Goal: Transaction & Acquisition: Purchase product/service

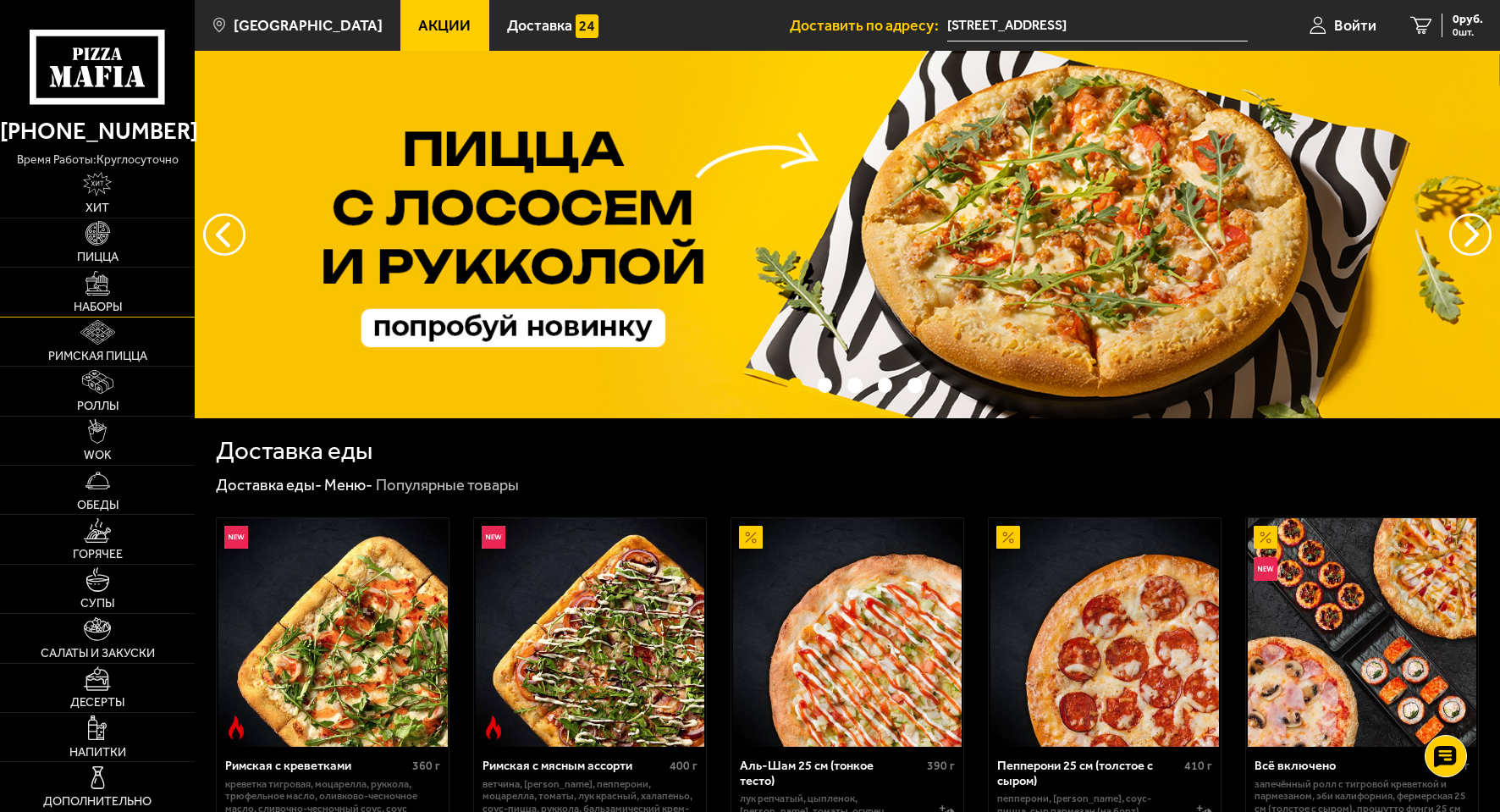
click at [103, 279] on img at bounding box center [97, 283] width 25 height 25
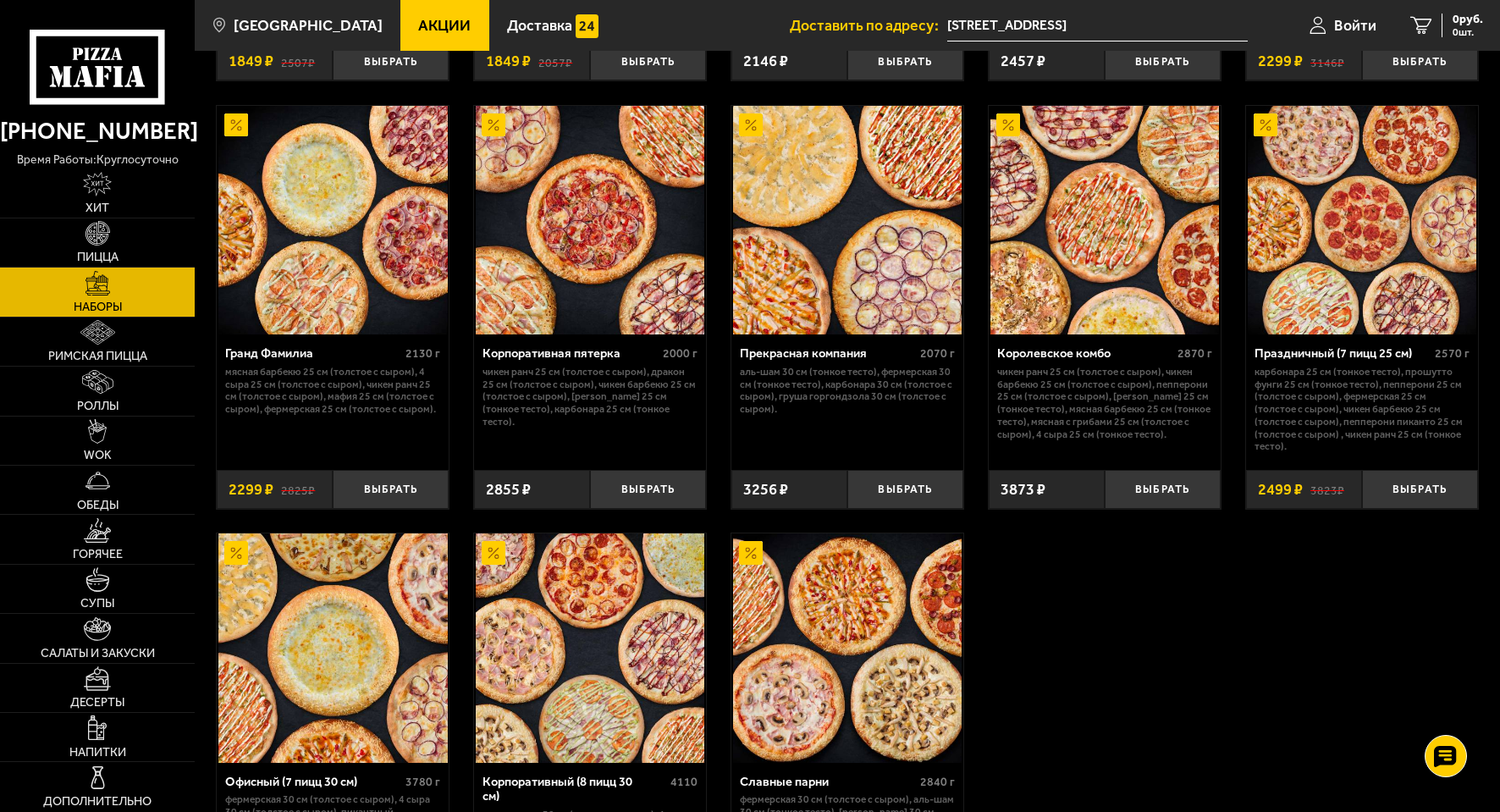
scroll to position [1947, 0]
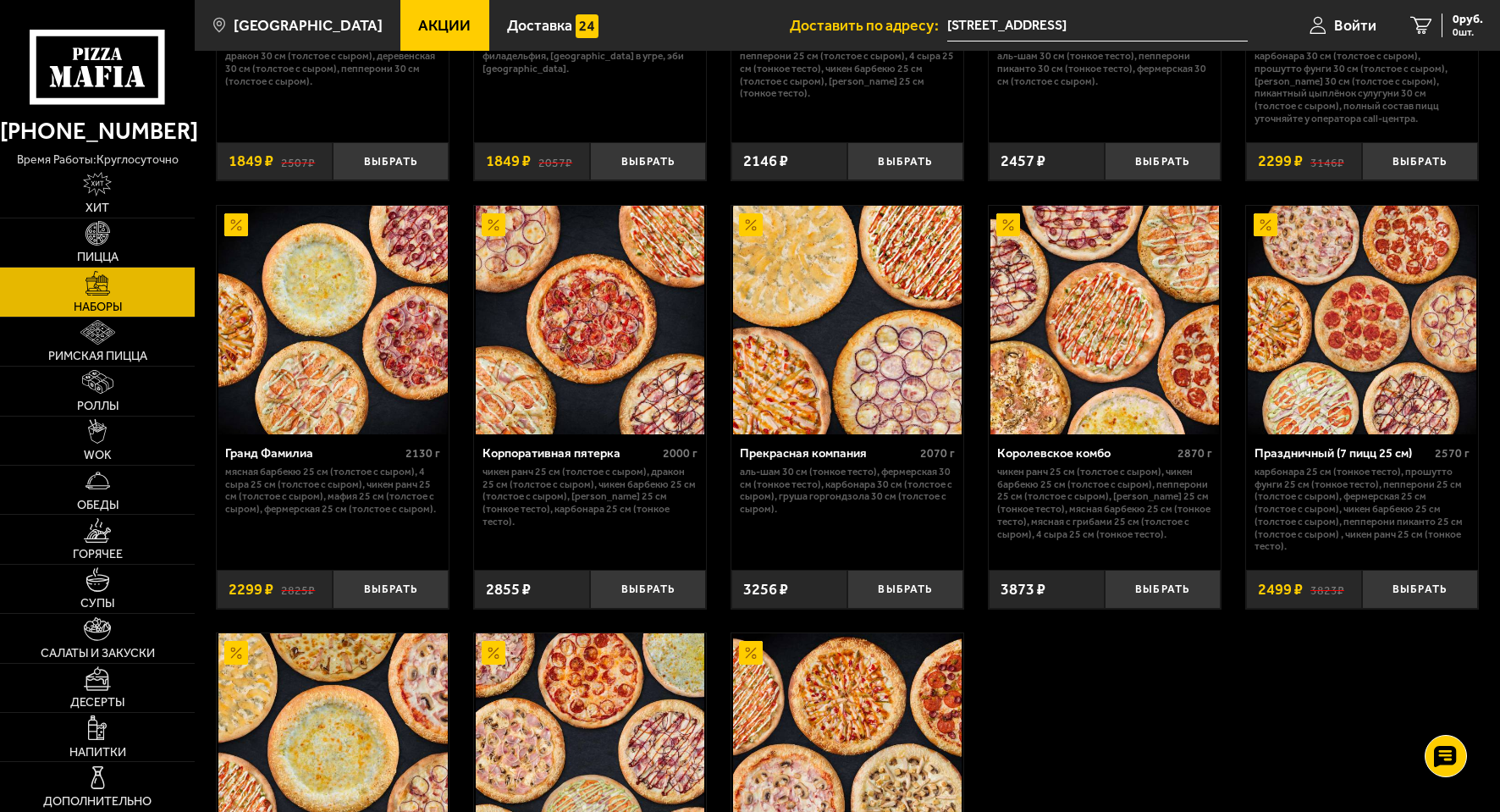
click at [1369, 325] on img at bounding box center [1362, 320] width 228 height 228
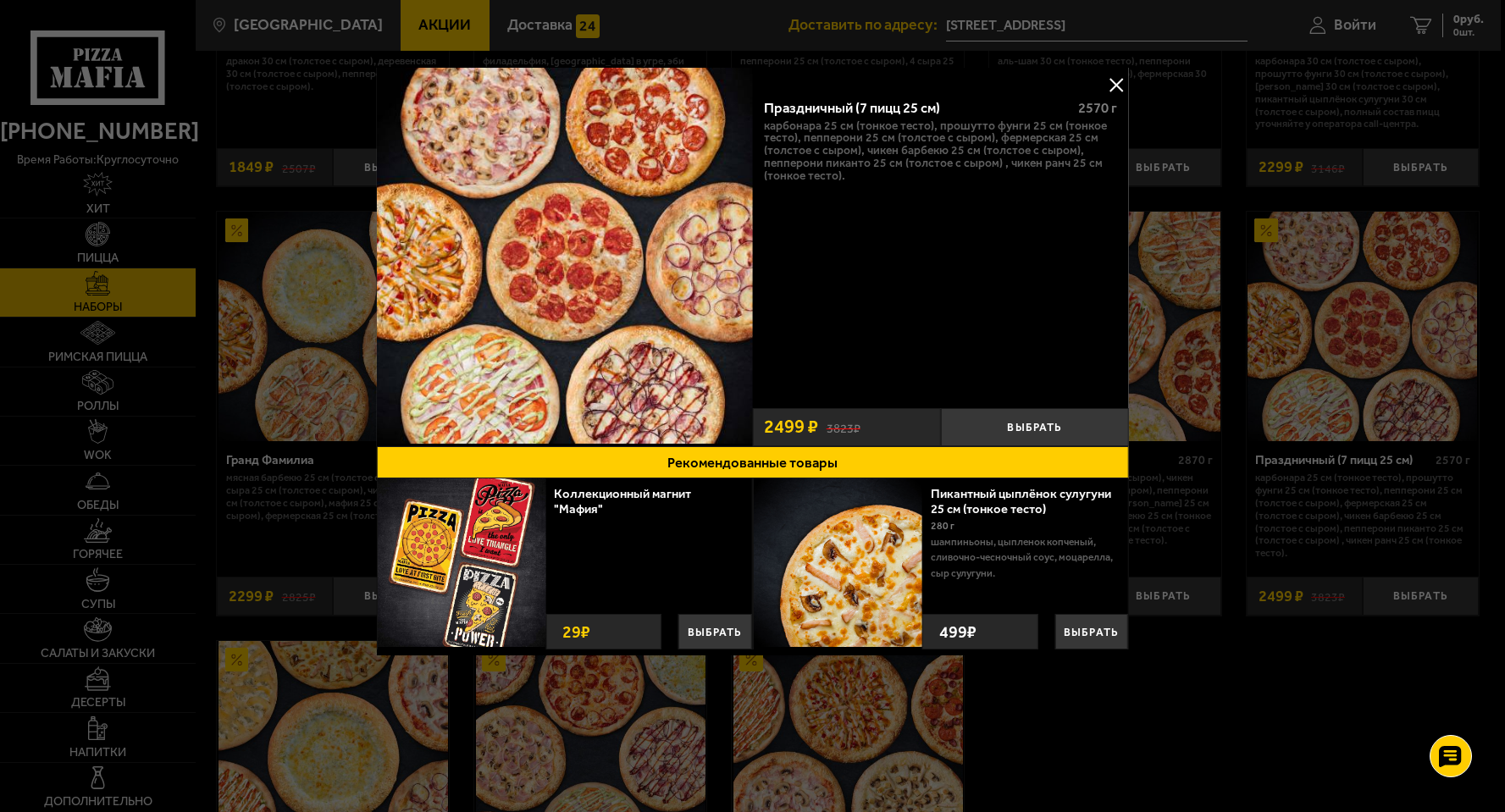
click at [1118, 77] on button at bounding box center [1117, 85] width 26 height 26
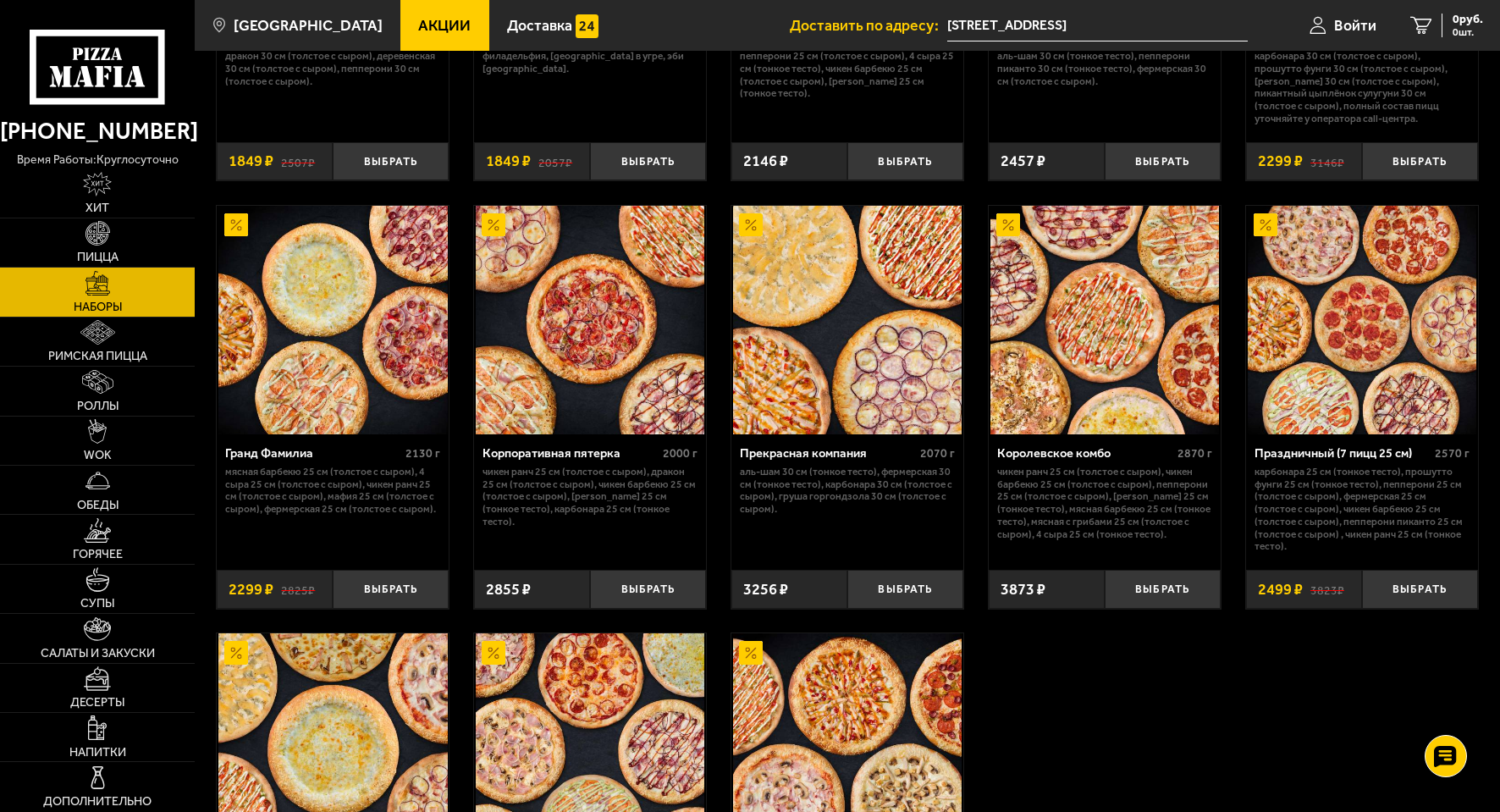
click at [594, 328] on img at bounding box center [590, 320] width 228 height 228
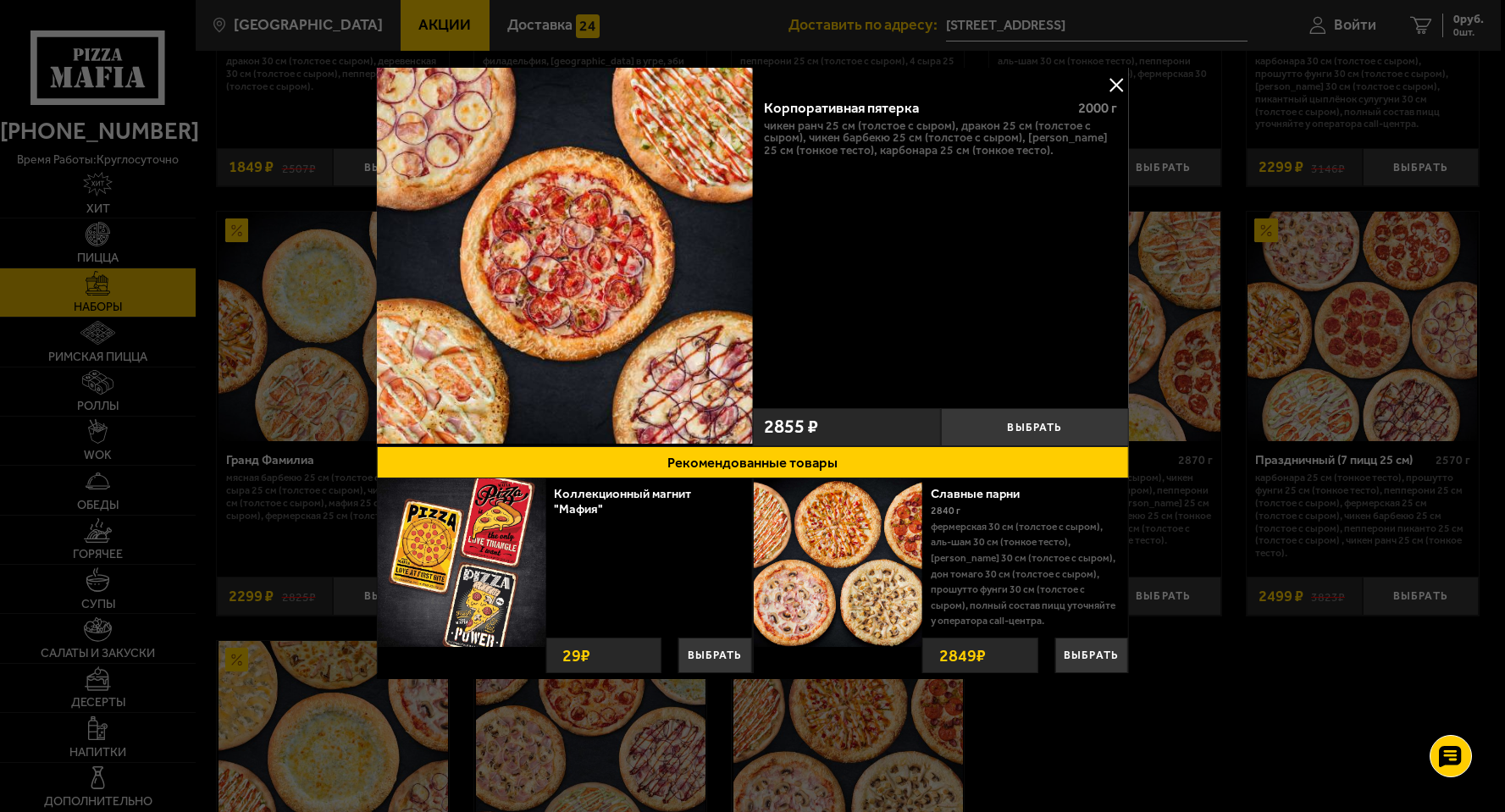
click at [1113, 78] on button at bounding box center [1117, 85] width 26 height 26
